Goal: Task Accomplishment & Management: Manage account settings

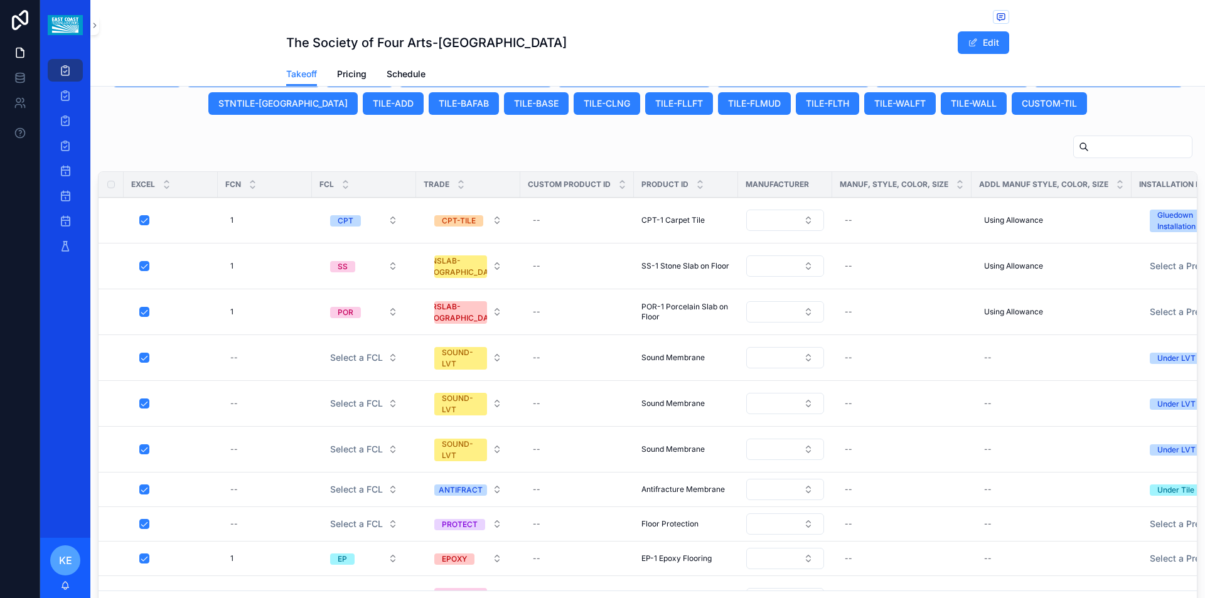
scroll to position [753, 0]
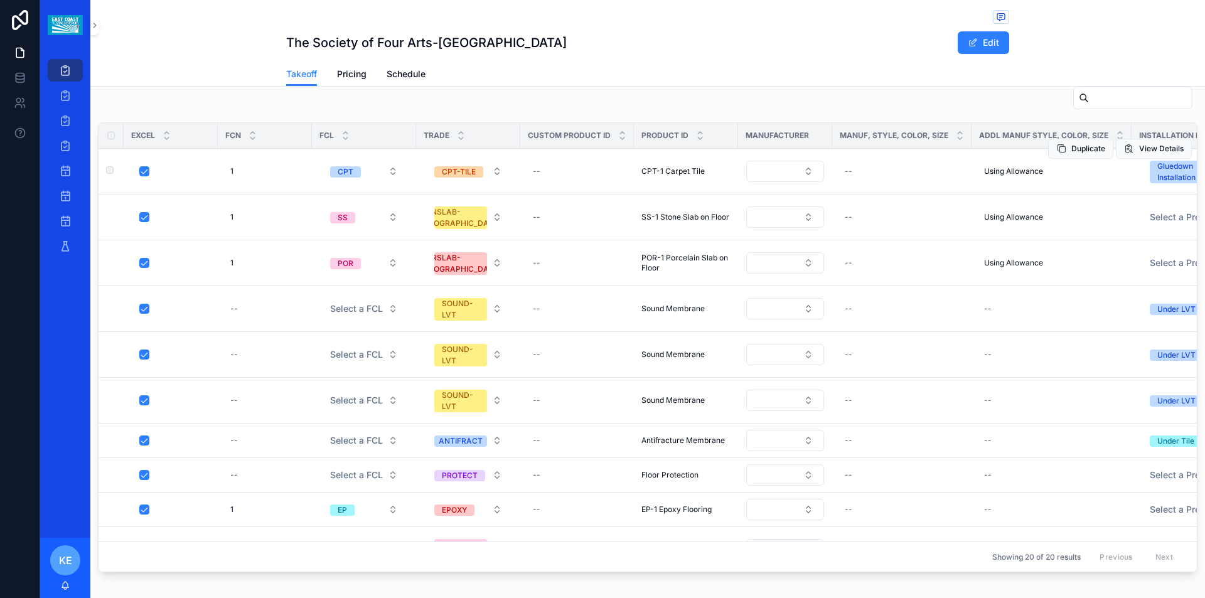
click at [687, 173] on span "CPT-1 Carpet Tile" at bounding box center [673, 171] width 63 height 10
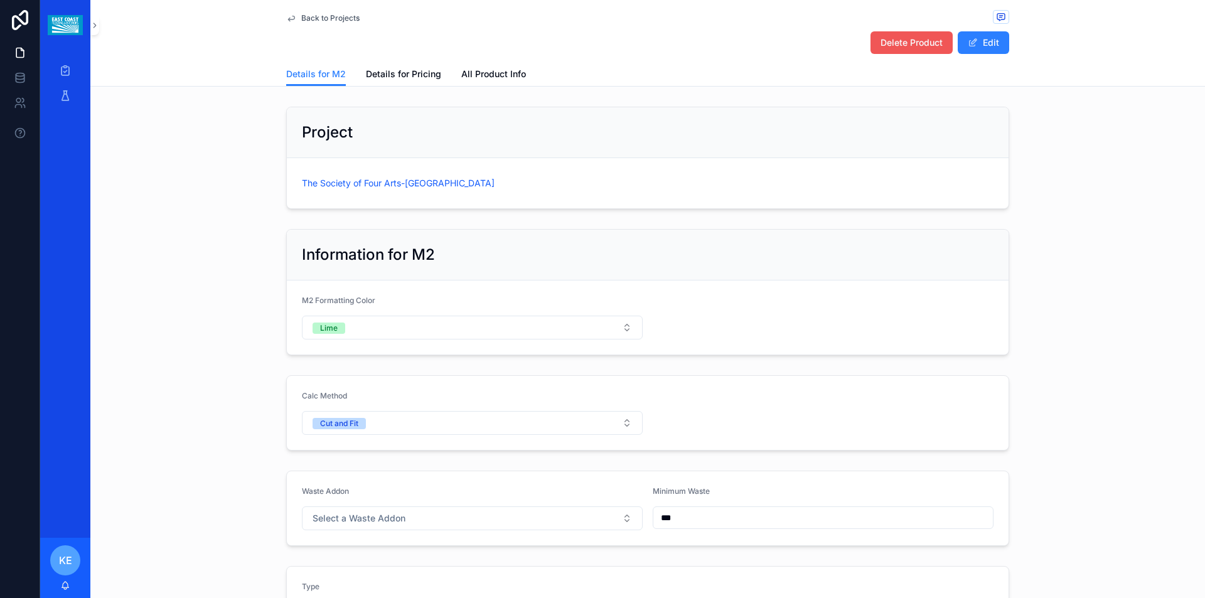
click at [925, 44] on span "Delete Product" at bounding box center [912, 42] width 62 height 13
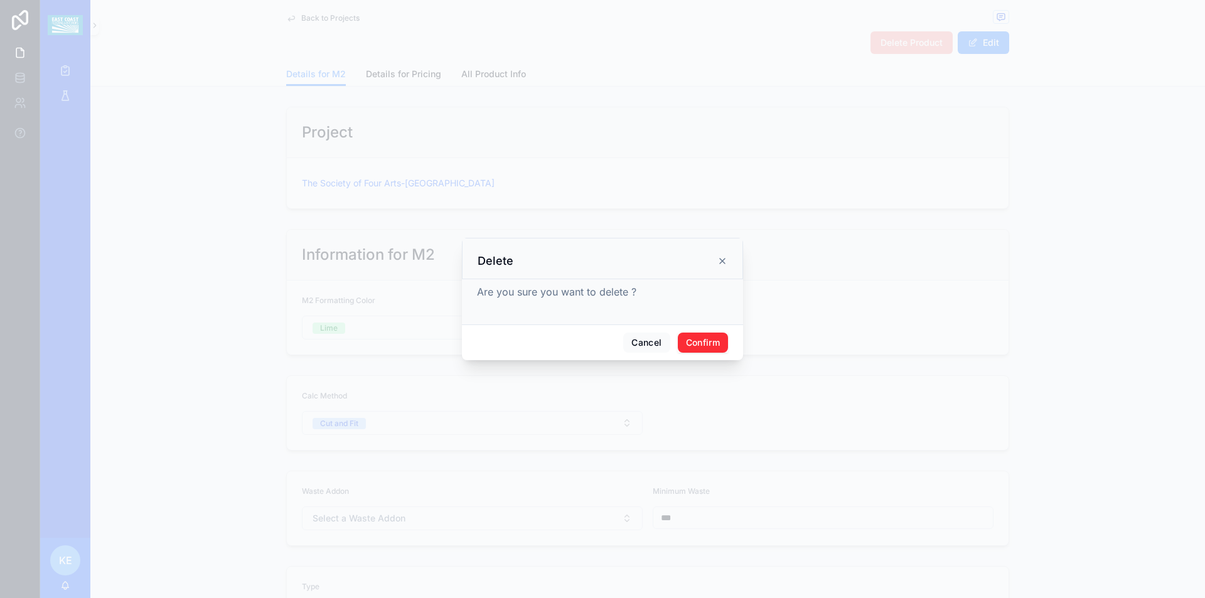
click at [706, 341] on button "Confirm" at bounding box center [703, 343] width 50 height 20
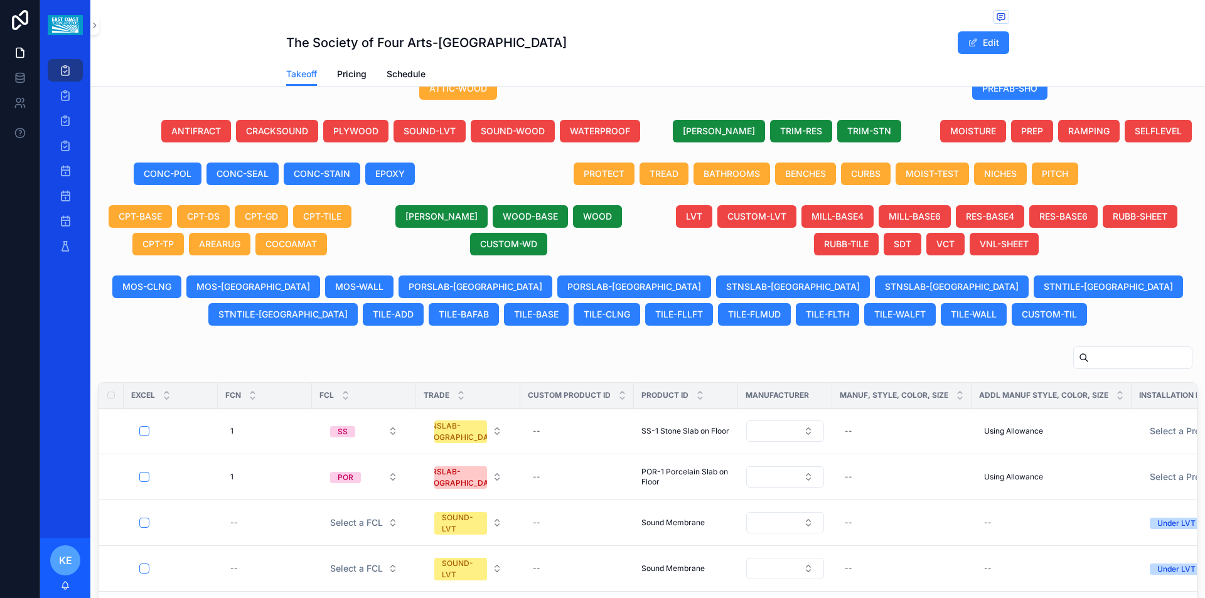
scroll to position [613, 0]
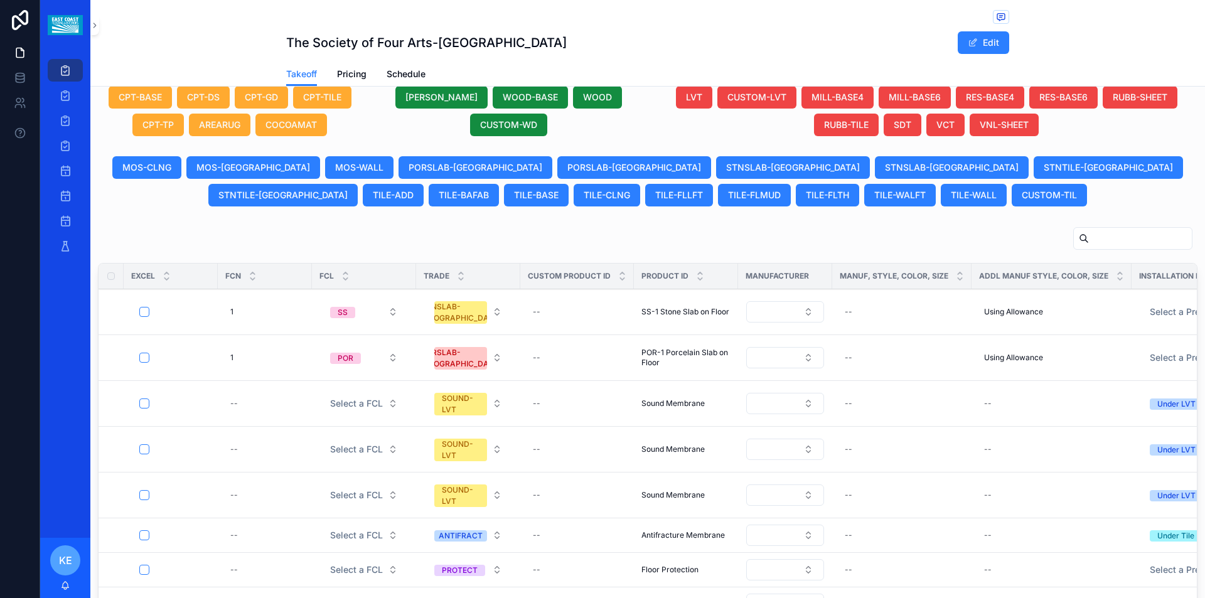
click at [681, 312] on span "SS-1 Stone Slab on Floor" at bounding box center [686, 312] width 88 height 10
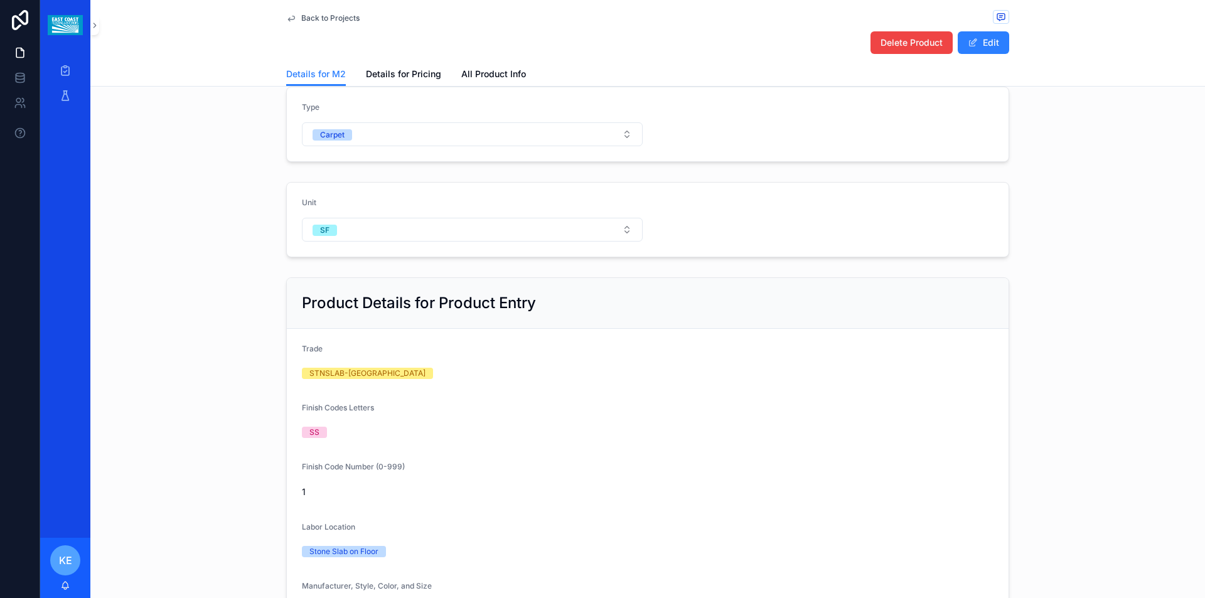
scroll to position [439, 0]
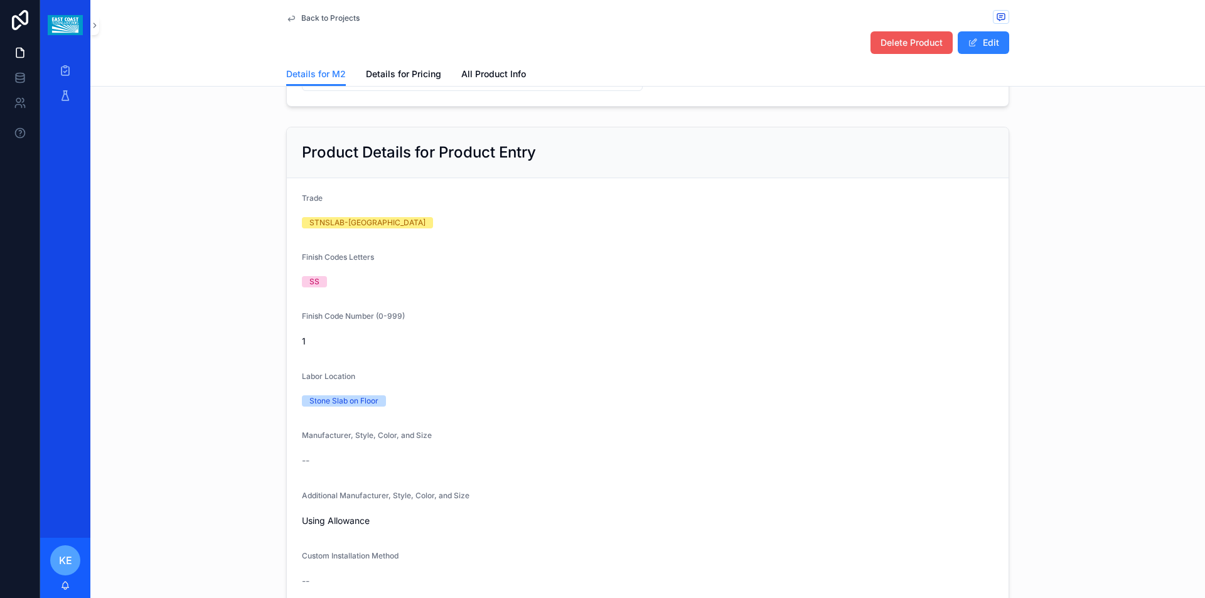
click at [893, 45] on span "Delete Product" at bounding box center [912, 42] width 62 height 13
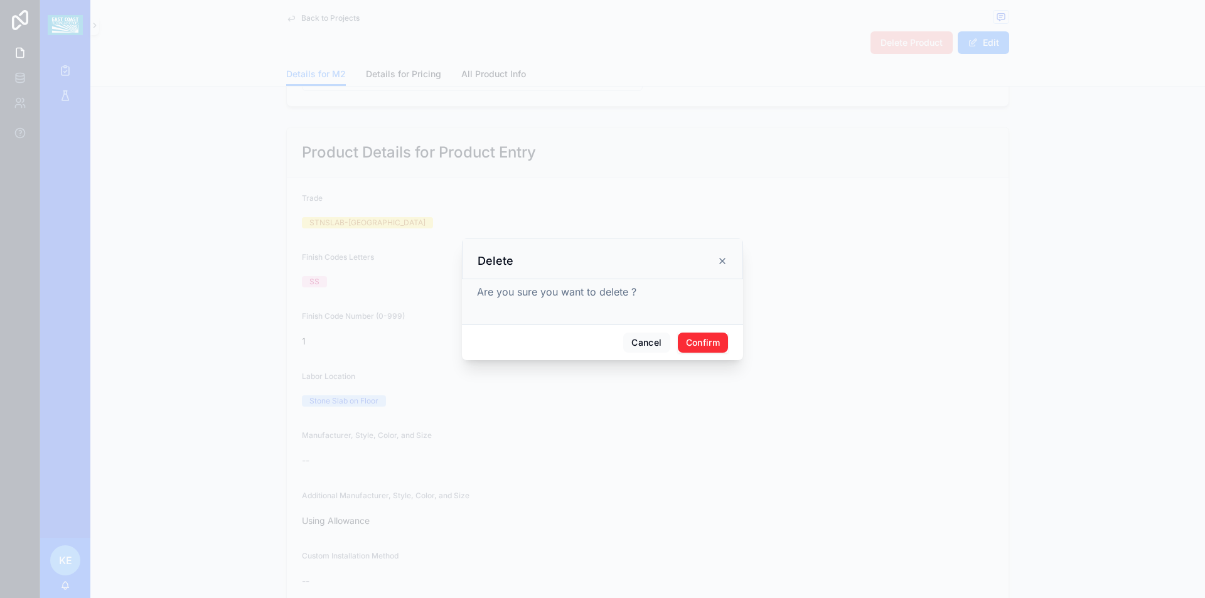
click at [699, 343] on button "Confirm" at bounding box center [703, 343] width 50 height 20
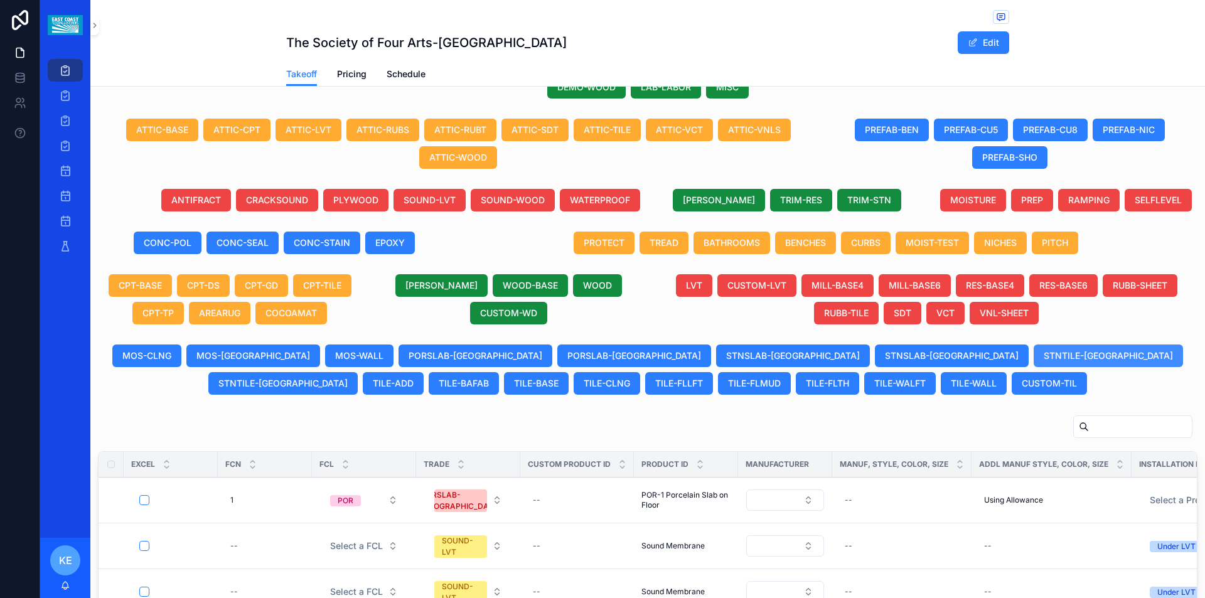
scroll to position [439, 0]
